Goal: Find specific page/section: Find specific page/section

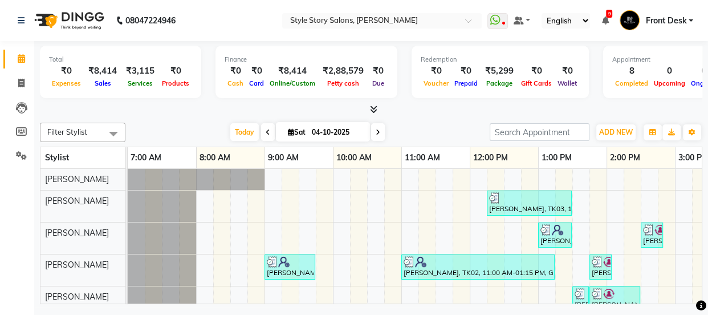
scroll to position [43, 235]
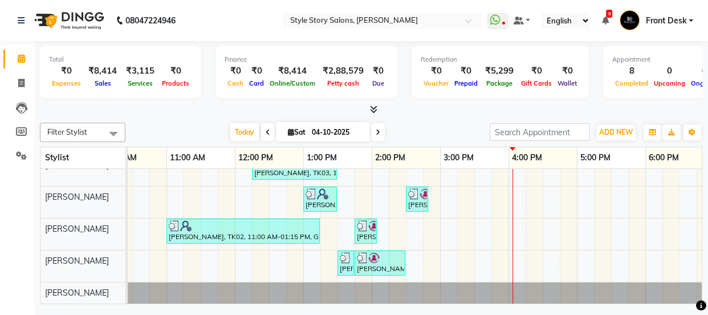
drag, startPoint x: 610, startPoint y: 9, endPoint x: 593, endPoint y: 33, distance: 29.4
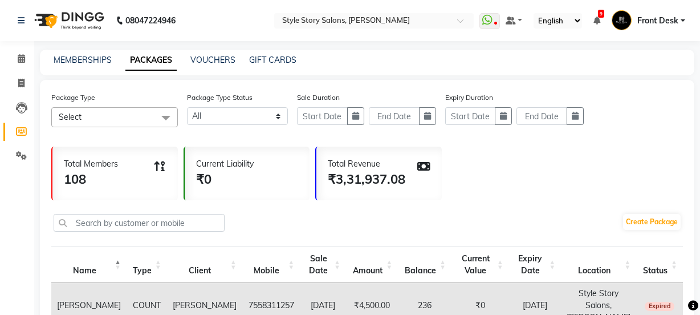
select select
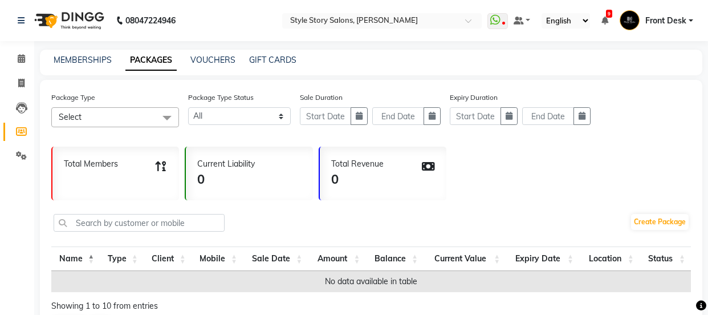
select select
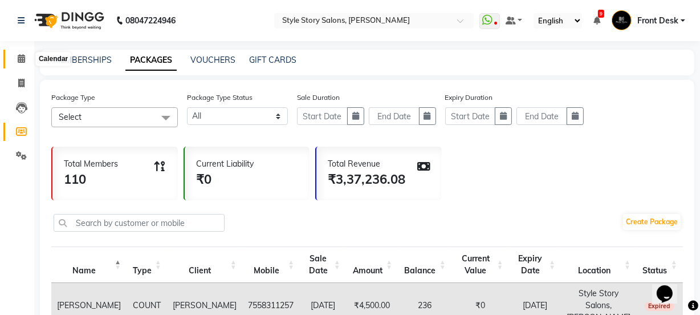
click at [22, 55] on icon at bounding box center [21, 58] width 7 height 9
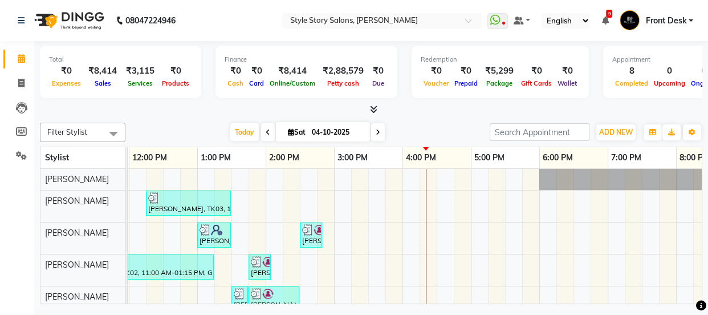
scroll to position [43, 0]
